Goal: Task Accomplishment & Management: Use online tool/utility

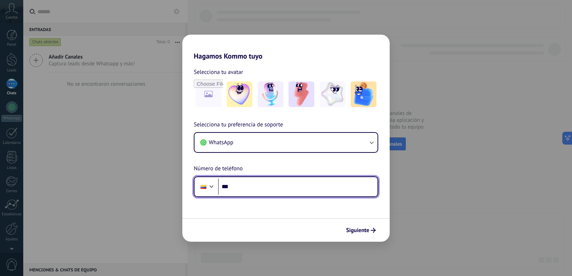
click at [248, 190] on input "***" at bounding box center [298, 187] width 160 height 16
type input "**********"
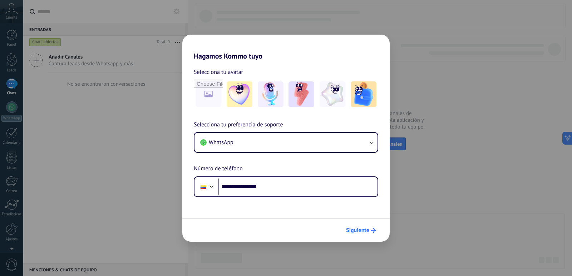
click at [366, 230] on span "Siguiente" at bounding box center [357, 230] width 23 height 5
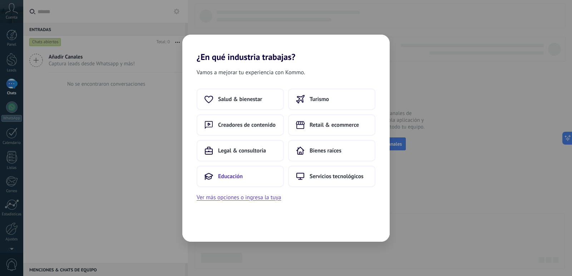
click at [227, 177] on span "Educación" at bounding box center [230, 176] width 25 height 7
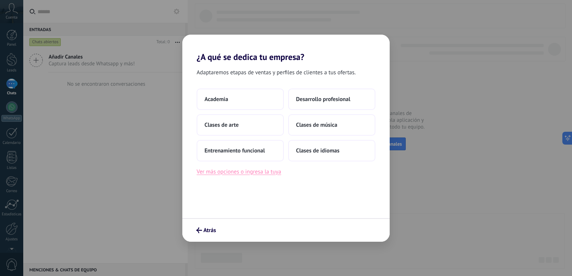
click at [249, 173] on button "Ver más opciones o ingresa la tuya" at bounding box center [239, 171] width 84 height 9
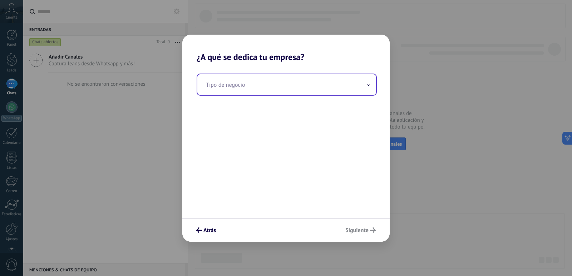
click at [243, 86] on input "text" at bounding box center [286, 84] width 179 height 21
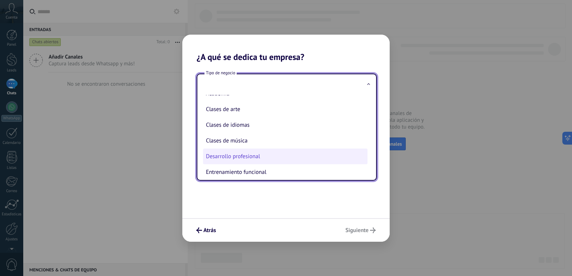
scroll to position [16, 0]
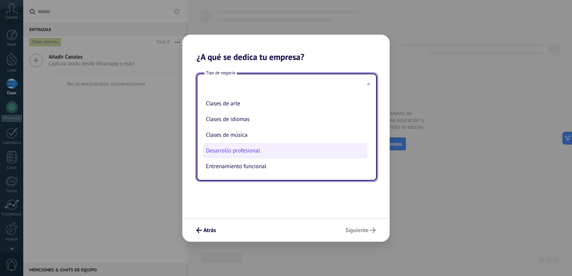
click at [244, 152] on li "Desarrollo profesional" at bounding box center [285, 151] width 165 height 16
type input "**********"
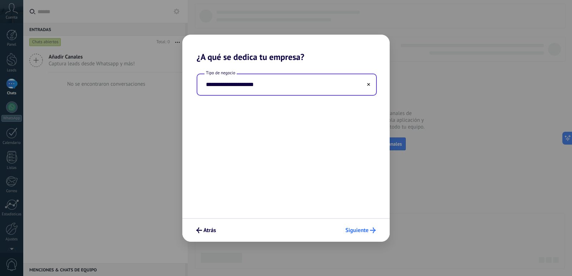
click at [361, 233] on span "Siguiente" at bounding box center [357, 230] width 23 height 5
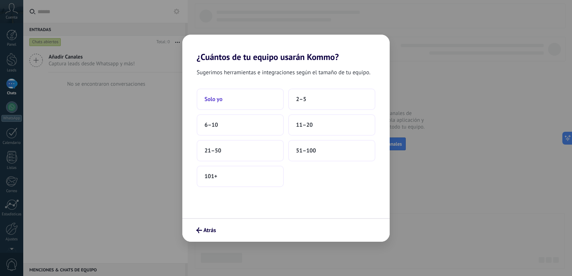
click at [226, 99] on button "Solo yo" at bounding box center [240, 99] width 87 height 21
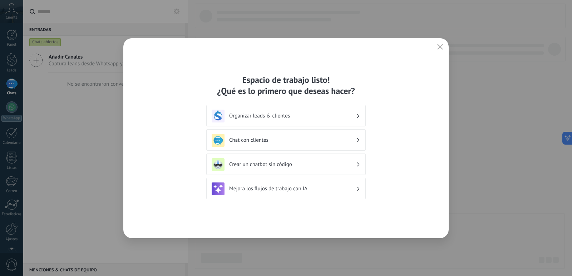
click at [349, 140] on h3 "Chat con clientes" at bounding box center [292, 140] width 127 height 7
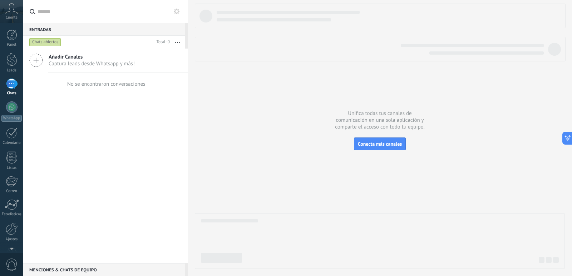
scroll to position [21, 0]
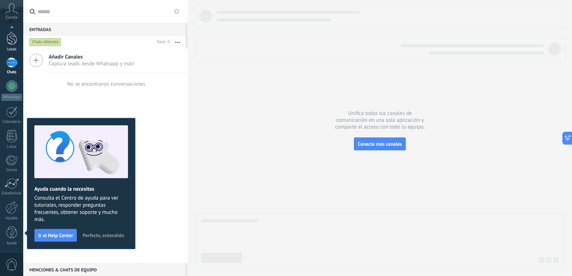
click at [13, 42] on div at bounding box center [11, 38] width 11 height 13
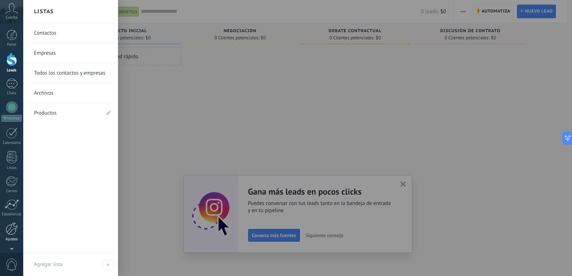
click at [14, 233] on div at bounding box center [12, 229] width 12 height 13
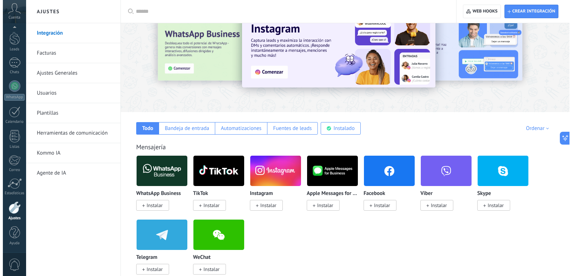
scroll to position [36, 0]
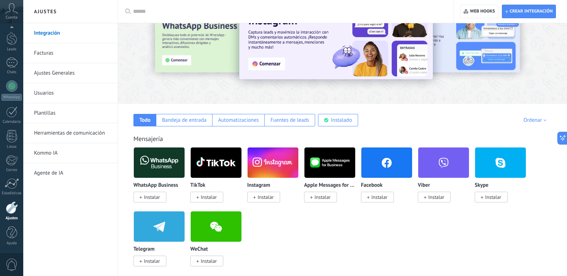
click at [158, 164] on img at bounding box center [159, 163] width 51 height 35
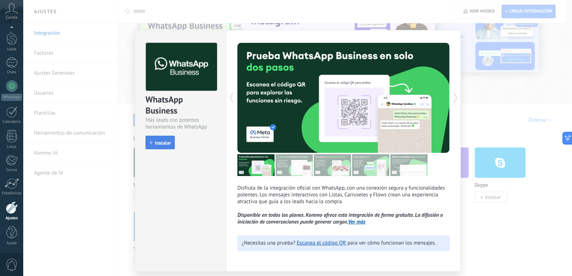
click at [150, 142] on icon "button" at bounding box center [151, 142] width 3 height 3
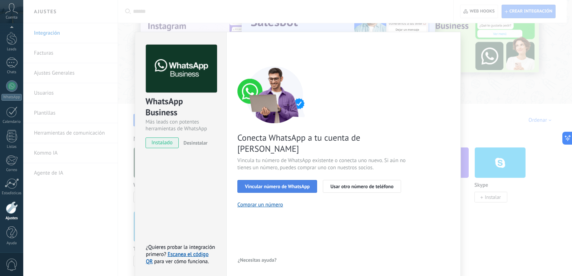
click at [299, 184] on span "Vincular número de WhatsApp" at bounding box center [277, 186] width 65 height 5
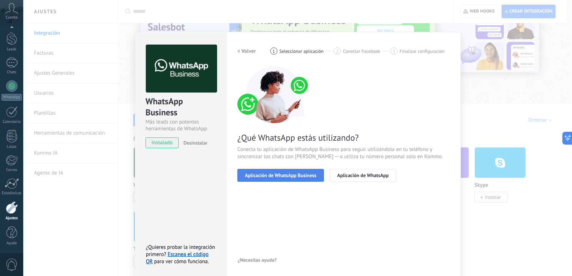
click at [287, 176] on span "Aplicación de WhatsApp Business" at bounding box center [281, 175] width 72 height 5
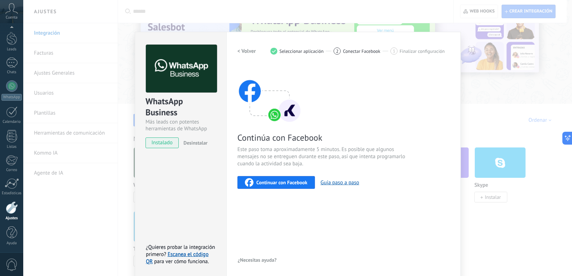
click at [289, 184] on span "Continuar con Facebook" at bounding box center [281, 182] width 51 height 5
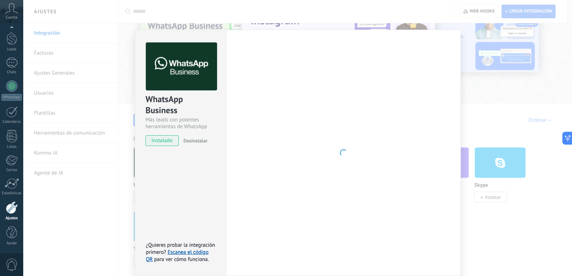
scroll to position [0, 0]
